Goal: Entertainment & Leisure: Browse casually

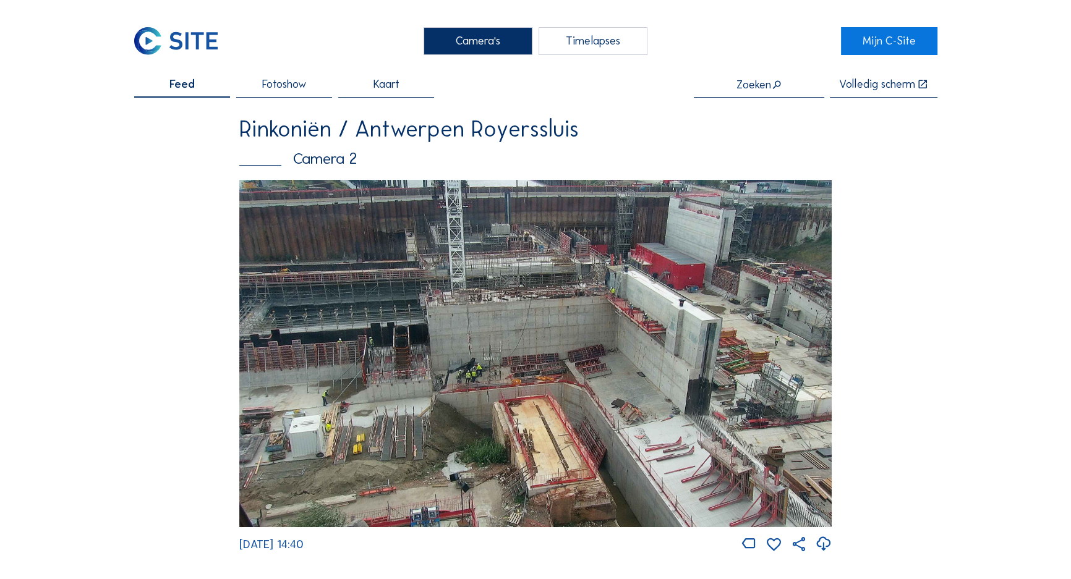
click at [526, 267] on img at bounding box center [535, 354] width 592 height 348
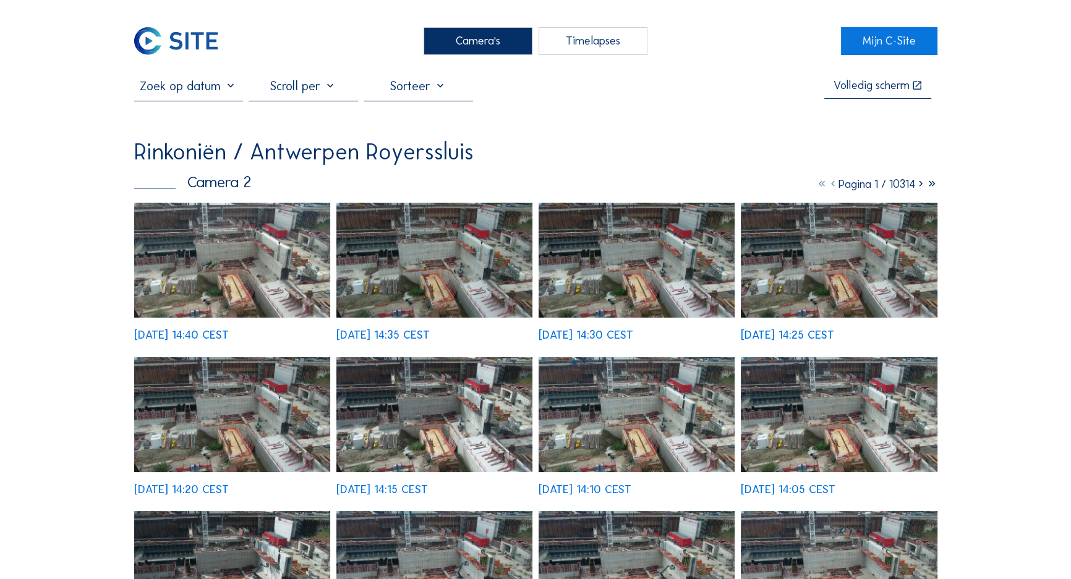
click at [262, 237] on img at bounding box center [232, 260] width 197 height 115
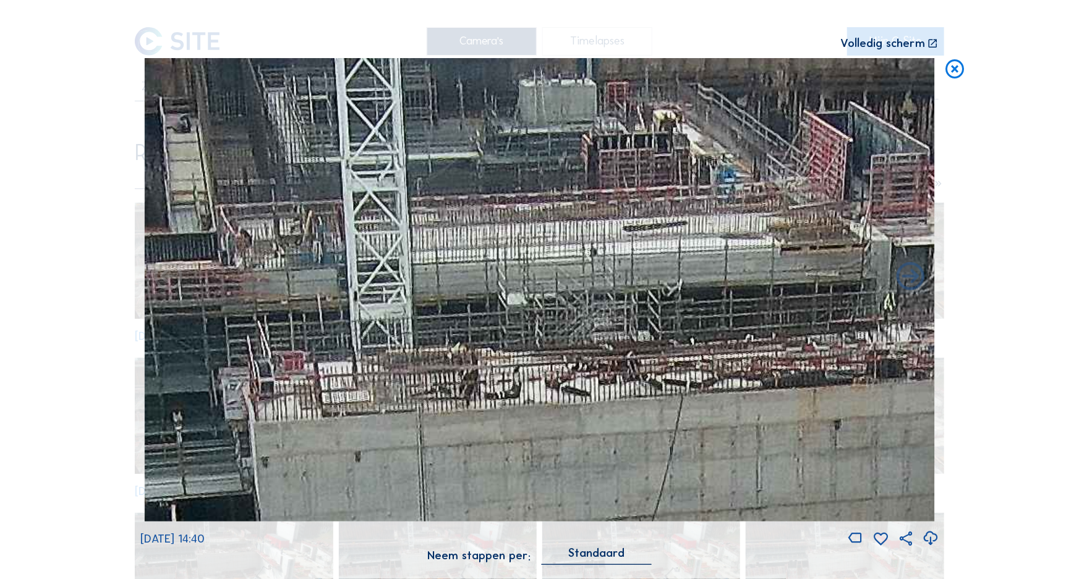
drag, startPoint x: 662, startPoint y: 161, endPoint x: 644, endPoint y: 171, distance: 19.9
click at [644, 171] on img at bounding box center [540, 290] width 790 height 464
drag, startPoint x: 106, startPoint y: 171, endPoint x: 309, endPoint y: 113, distance: 210.2
click at [106, 171] on div "Scroll om door de tijd te reizen | Druk op de 'Alt'-knop + scroll om te Zoomen …" at bounding box center [539, 289] width 1079 height 579
click at [955, 74] on icon at bounding box center [955, 69] width 23 height 23
